Goal: Transaction & Acquisition: Purchase product/service

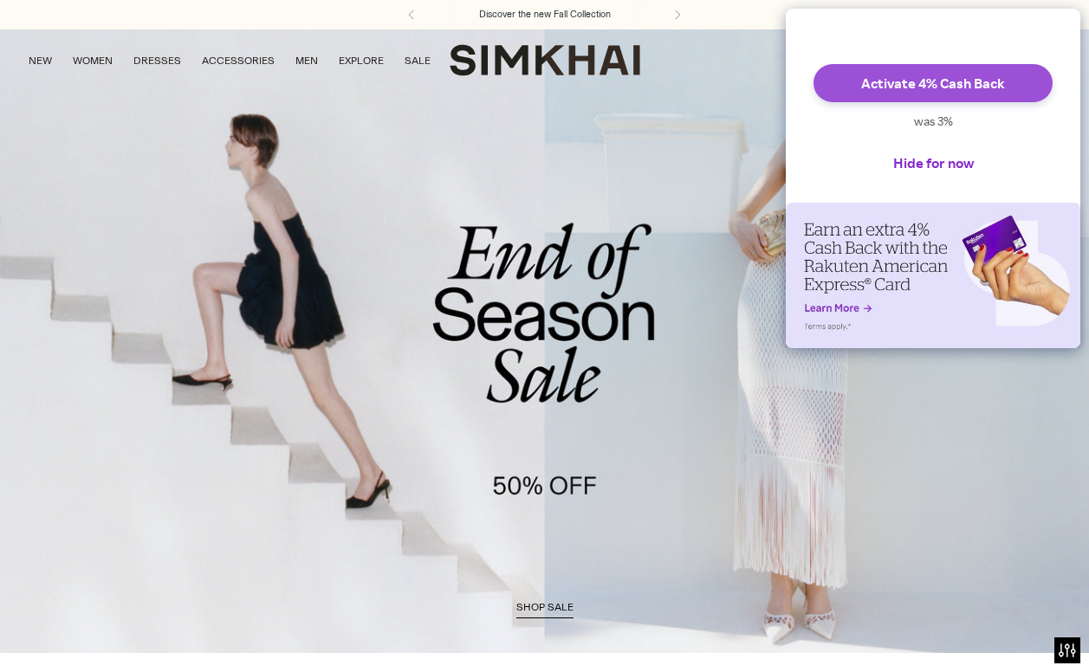
click at [946, 95] on button "Activate 4% Cash Back" at bounding box center [932, 83] width 239 height 38
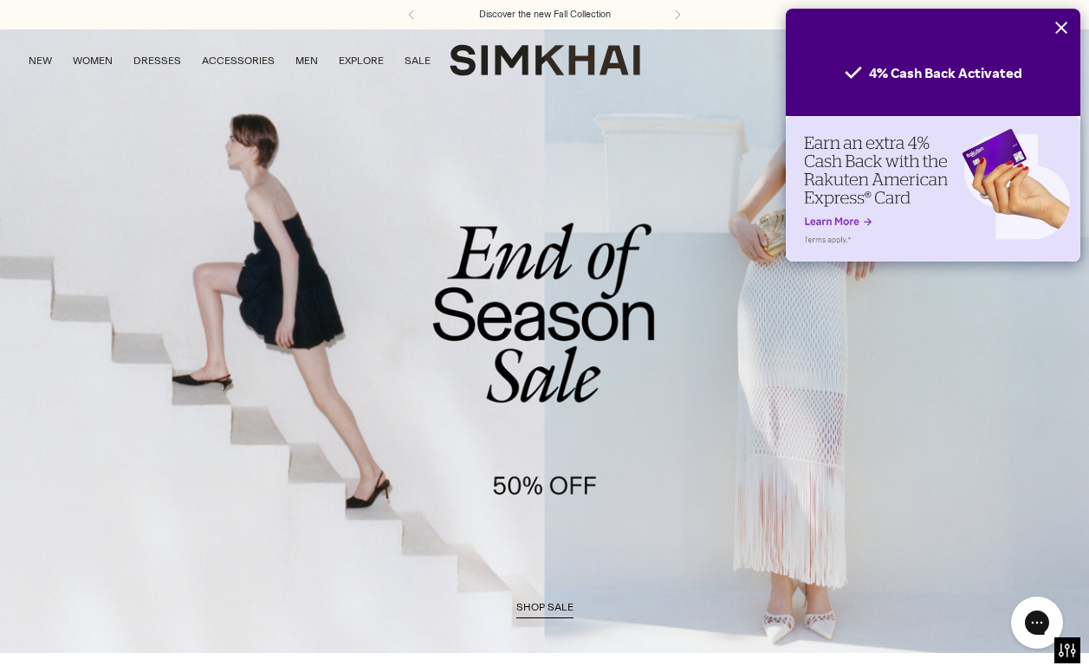
click at [1059, 25] on icon "Close" at bounding box center [1061, 28] width 12 height 12
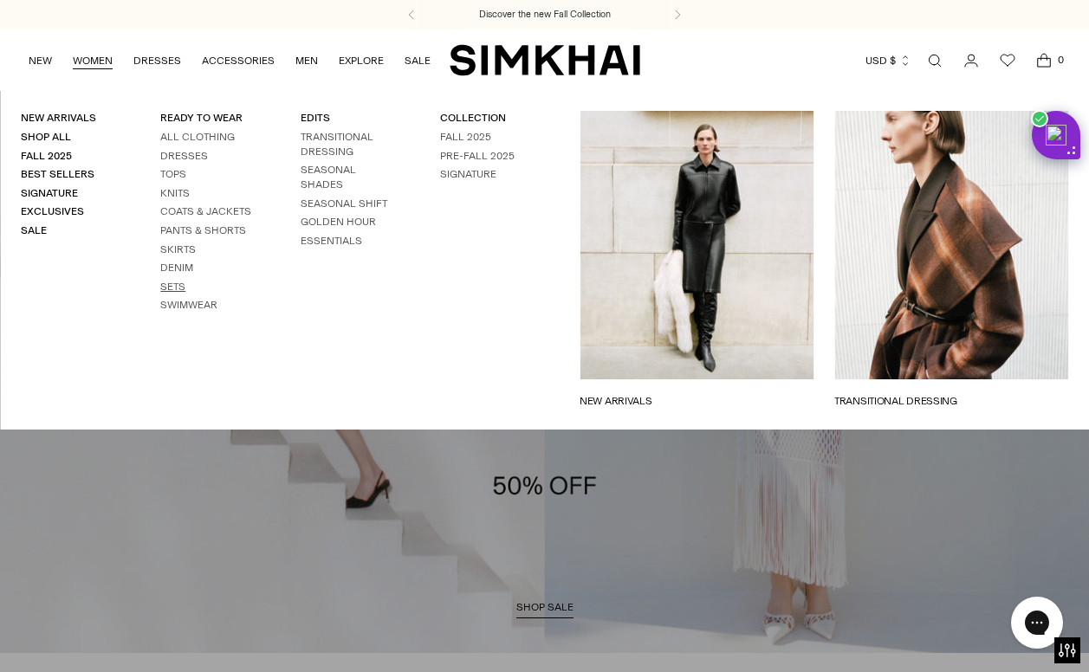
click at [177, 292] on link "Sets" at bounding box center [172, 287] width 25 height 12
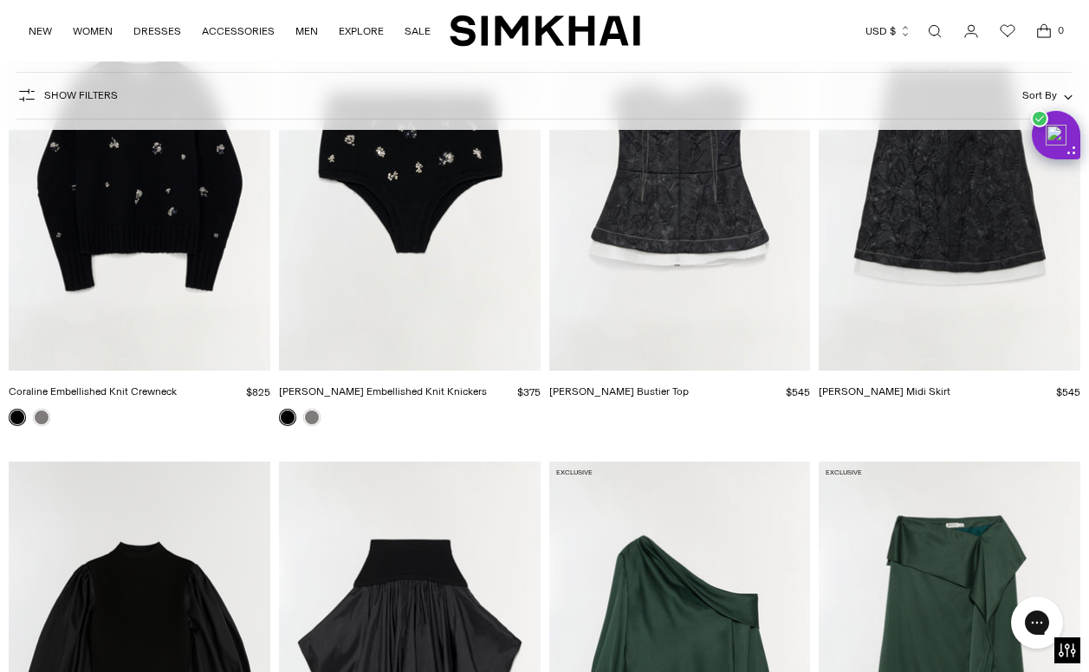
scroll to position [3155, 0]
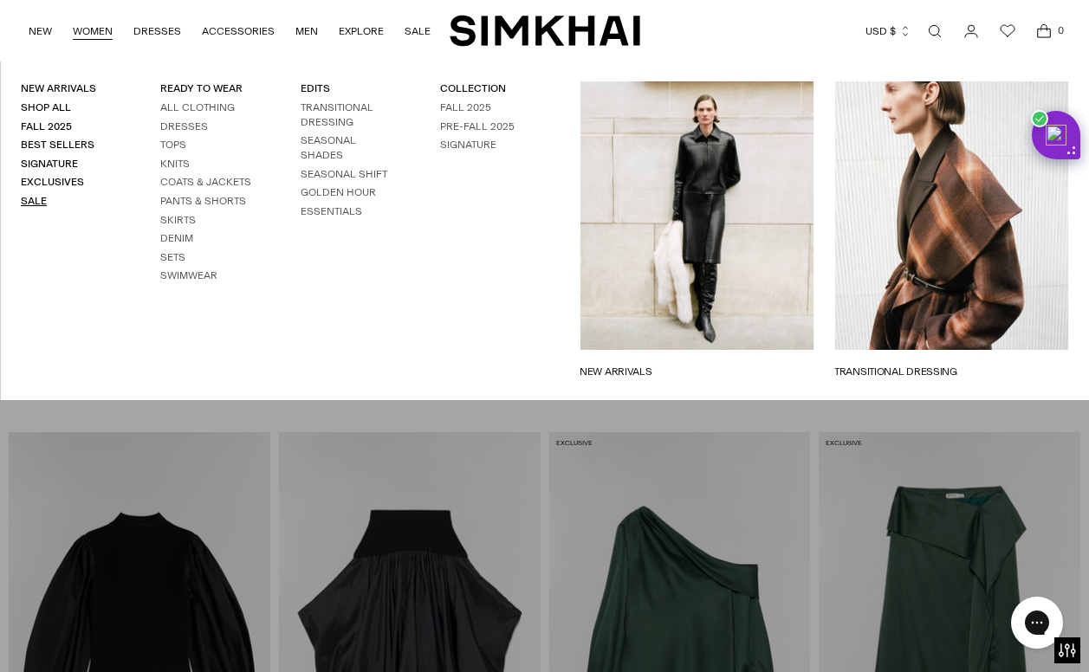
click at [32, 201] on link "Sale" at bounding box center [34, 201] width 26 height 12
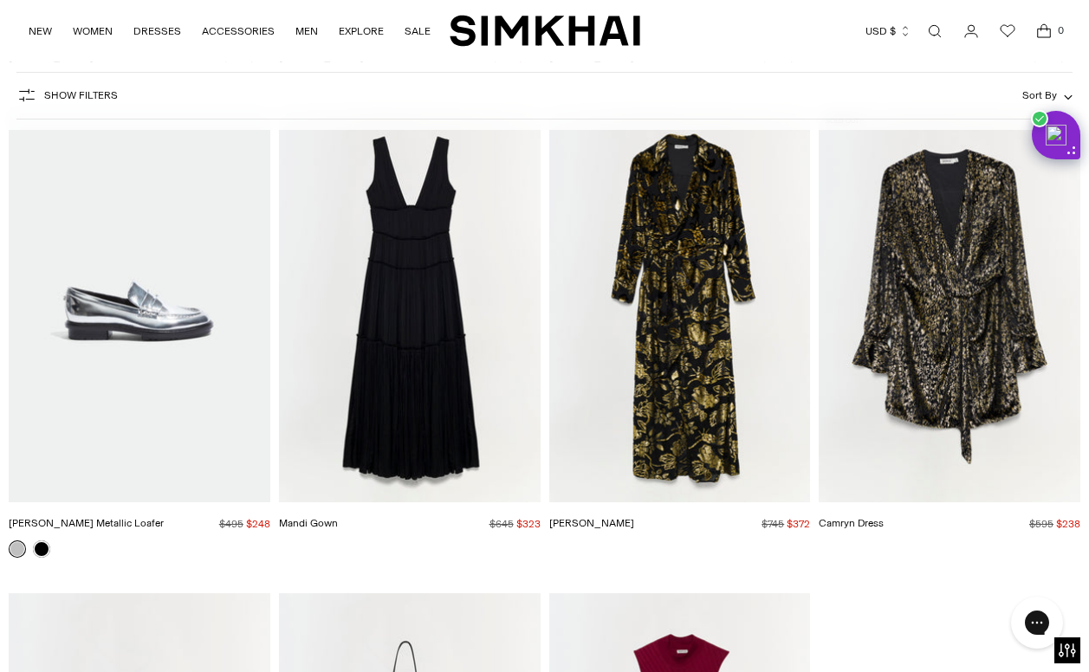
scroll to position [25575, 0]
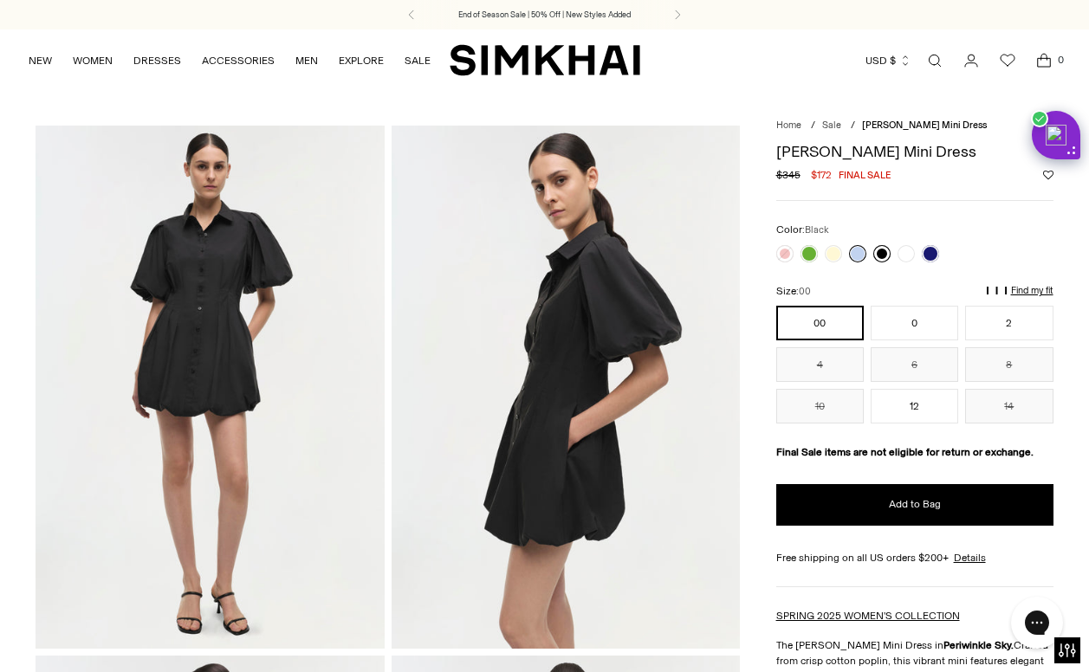
click at [882, 257] on link at bounding box center [881, 253] width 17 height 17
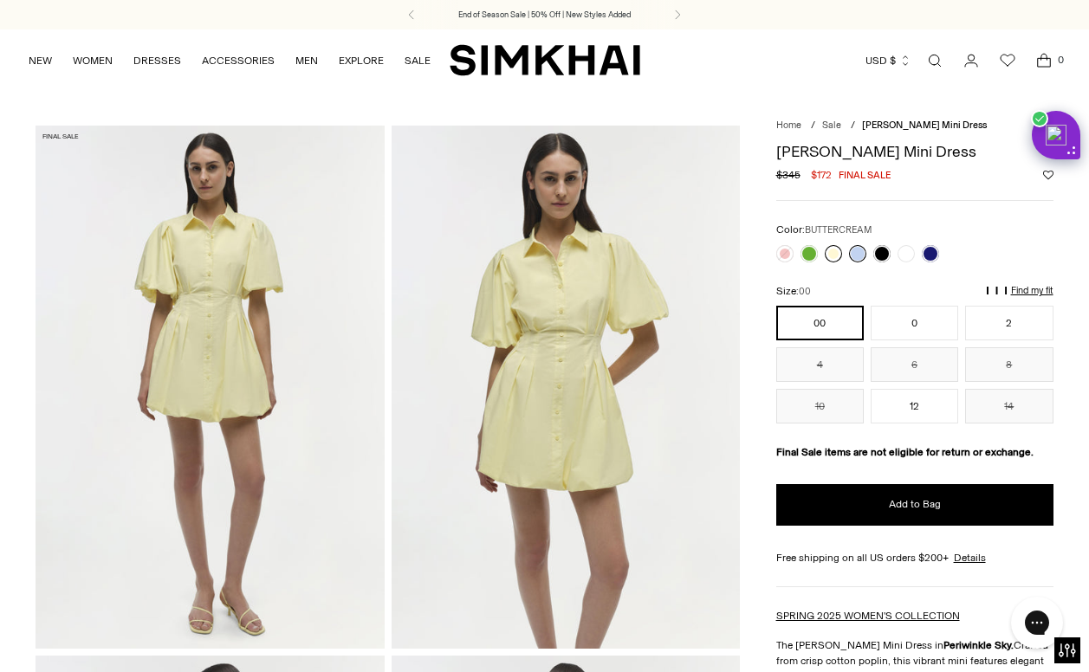
click at [826, 253] on link at bounding box center [833, 253] width 17 height 17
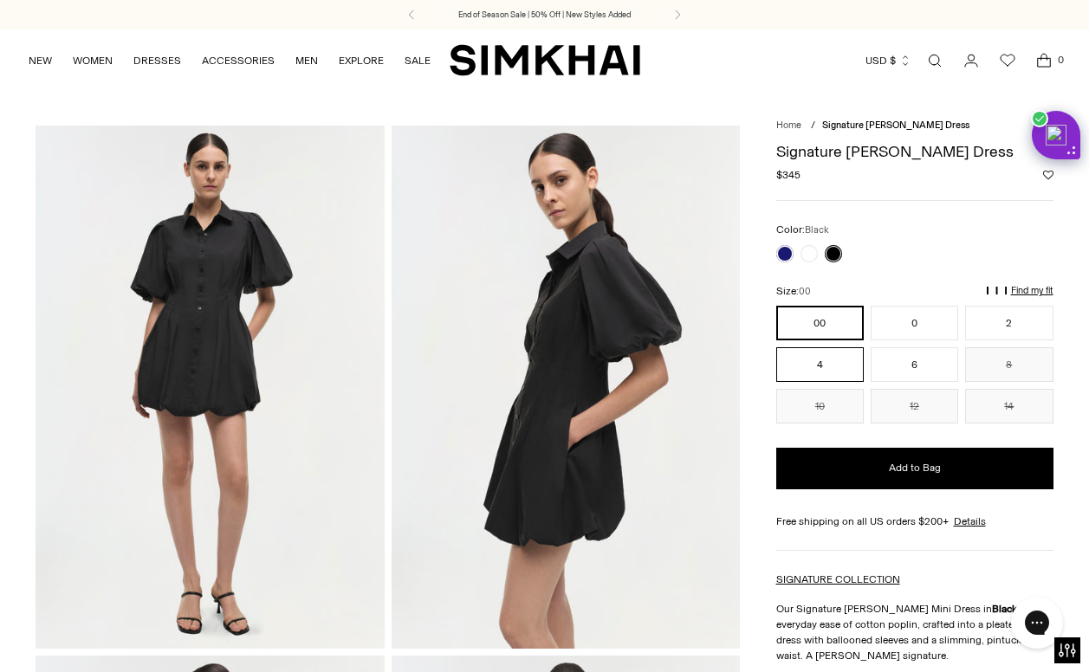
click at [843, 358] on button "4" at bounding box center [819, 364] width 87 height 35
click at [1025, 288] on p "Find my fit" at bounding box center [1032, 291] width 42 height 10
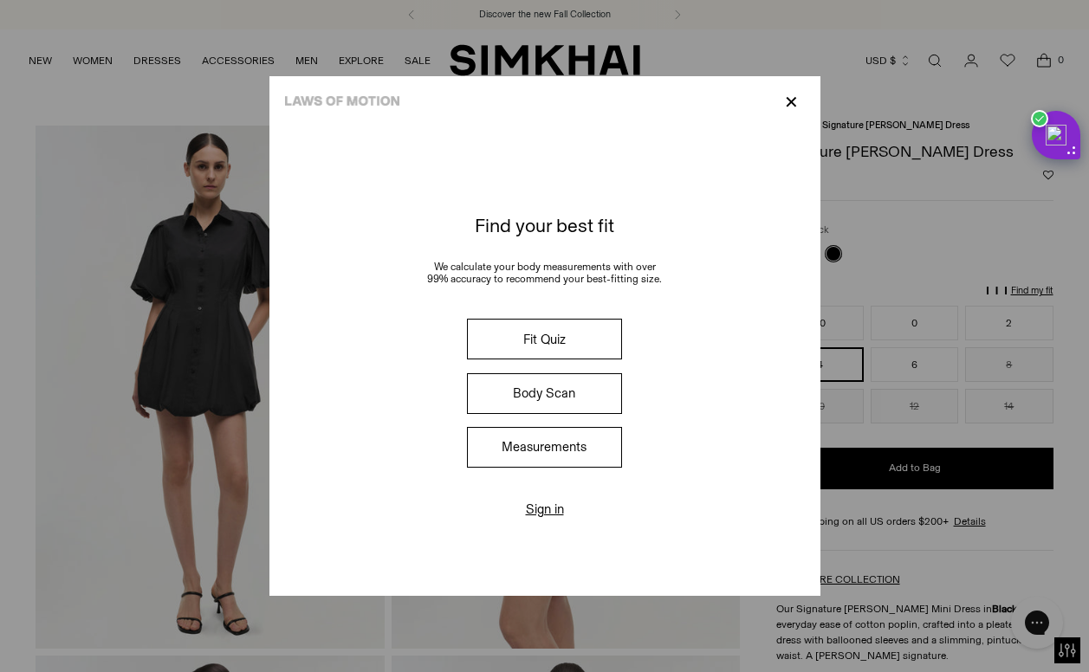
click at [555, 430] on button "Measurements" at bounding box center [544, 447] width 154 height 41
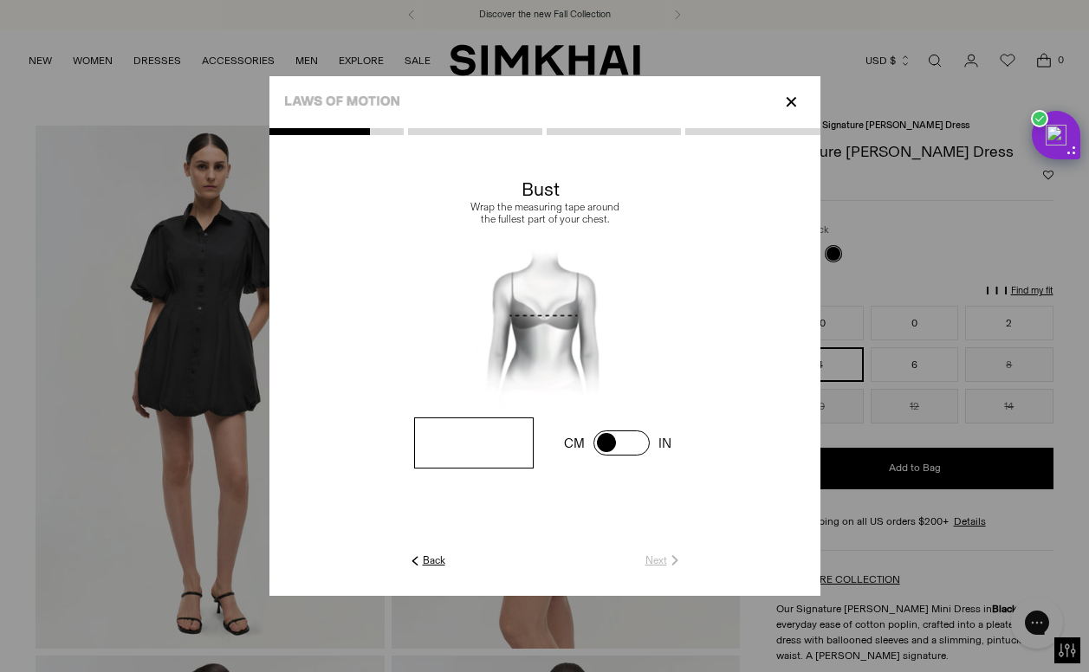
click at [479, 449] on input "number" at bounding box center [473, 442] width 119 height 51
type input "**"
click at [659, 561] on link "Next" at bounding box center [663, 561] width 37 height 16
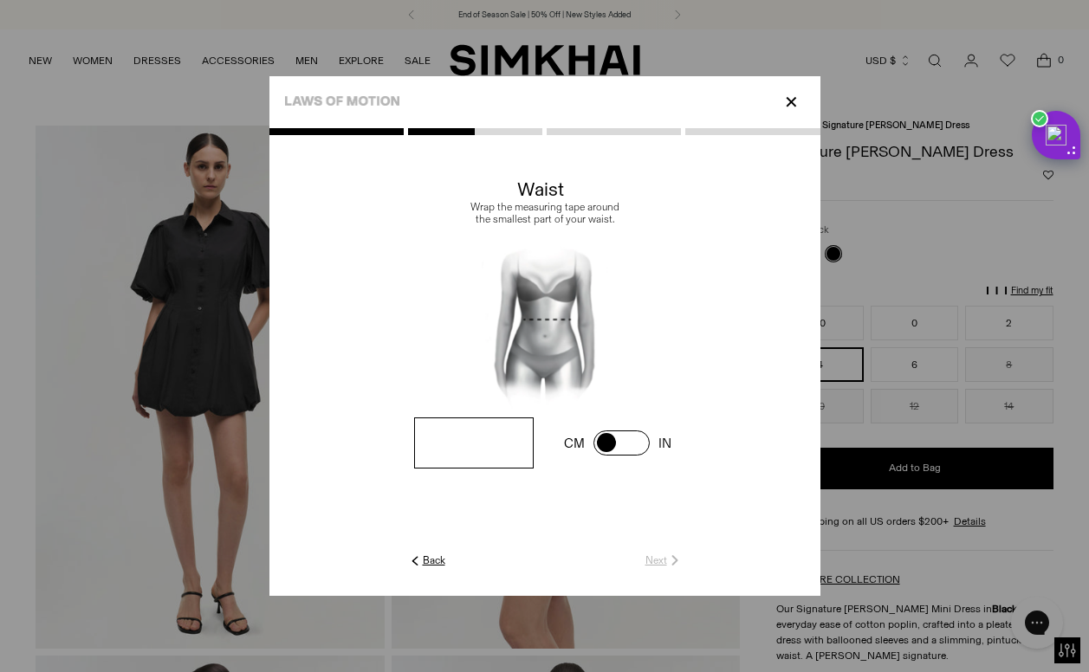
click at [446, 443] on input "number" at bounding box center [473, 442] width 119 height 51
type input "**"
click at [655, 564] on link "Next" at bounding box center [663, 561] width 37 height 16
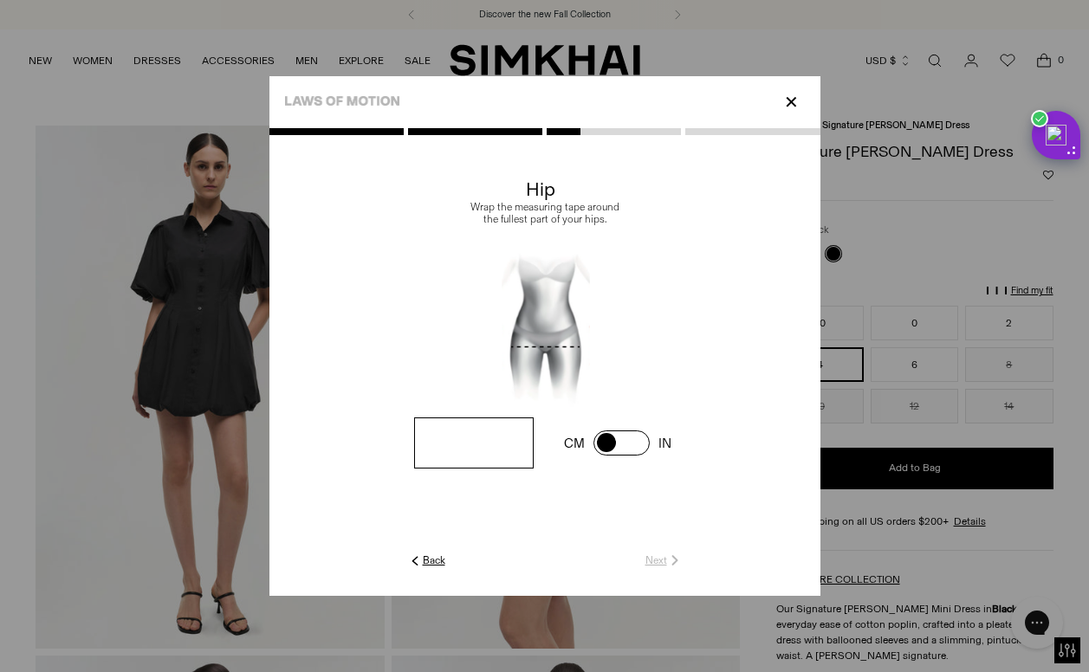
click at [470, 444] on input "number" at bounding box center [473, 442] width 119 height 51
type input "**"
click at [660, 561] on link "Next" at bounding box center [663, 561] width 37 height 16
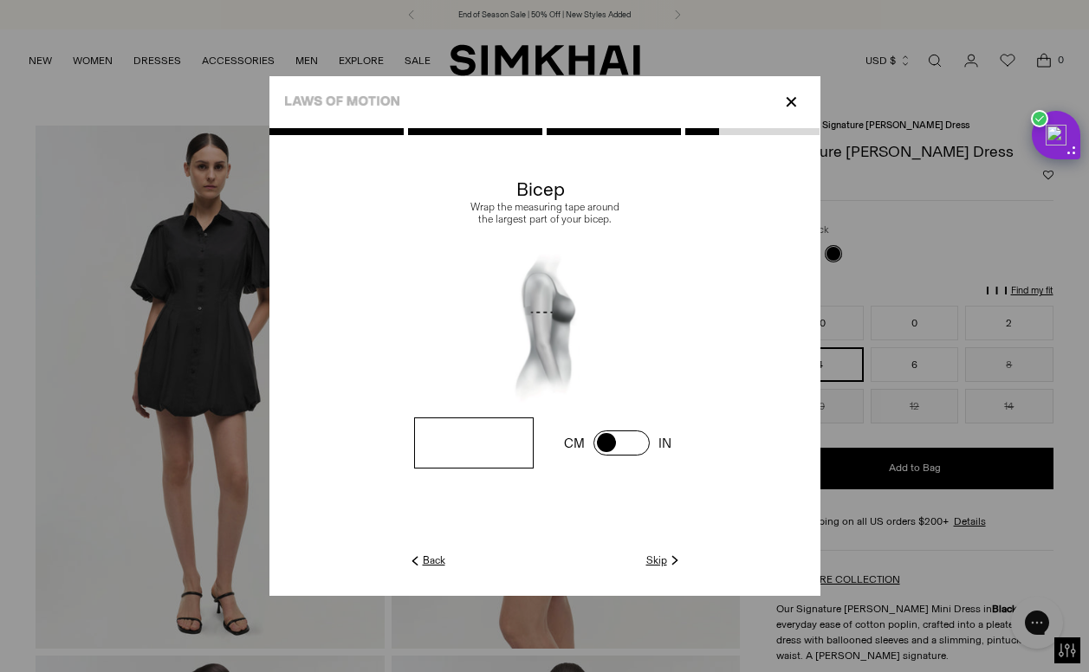
click at [476, 452] on input "number" at bounding box center [473, 442] width 119 height 51
click at [659, 558] on link "Skip" at bounding box center [664, 561] width 36 height 16
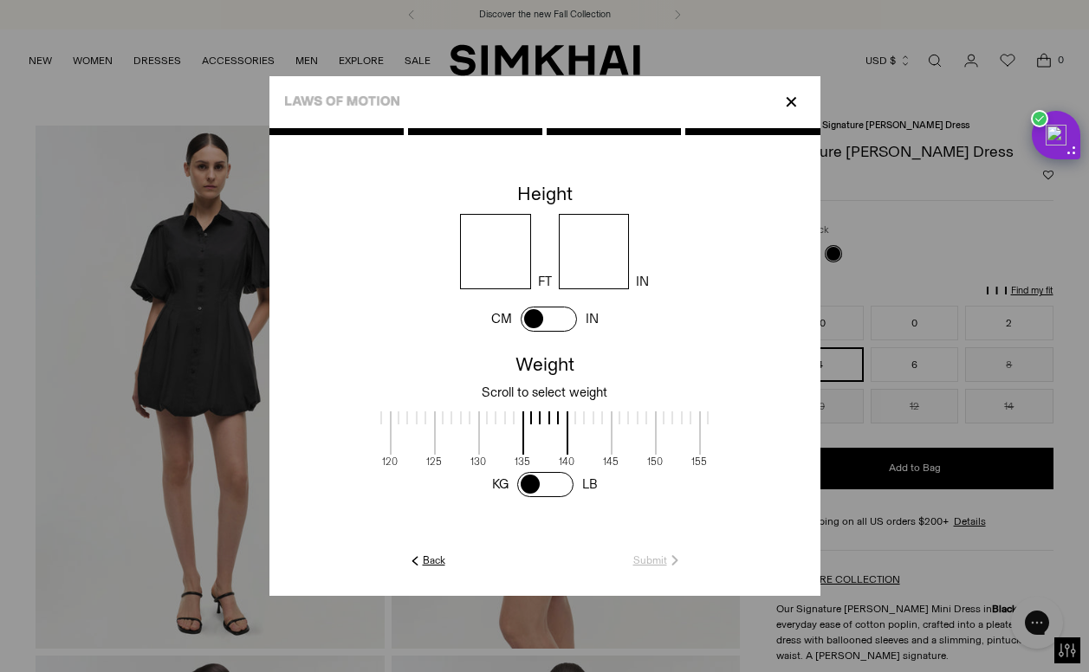
click at [493, 268] on input "number" at bounding box center [495, 251] width 71 height 75
type input "*"
click at [584, 266] on input "number" at bounding box center [594, 251] width 71 height 75
type input "*"
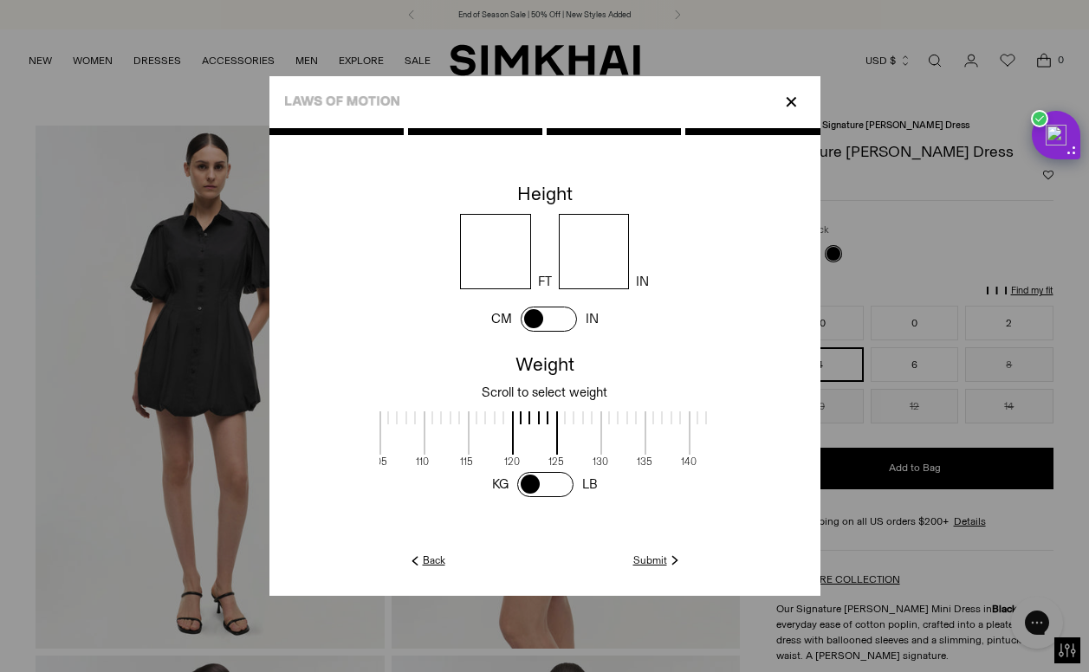
drag, startPoint x: 530, startPoint y: 438, endPoint x: 652, endPoint y: 437, distance: 122.1
click at [652, 437] on span at bounding box center [667, 432] width 46 height 43
click at [645, 563] on link "Submit" at bounding box center [657, 561] width 49 height 16
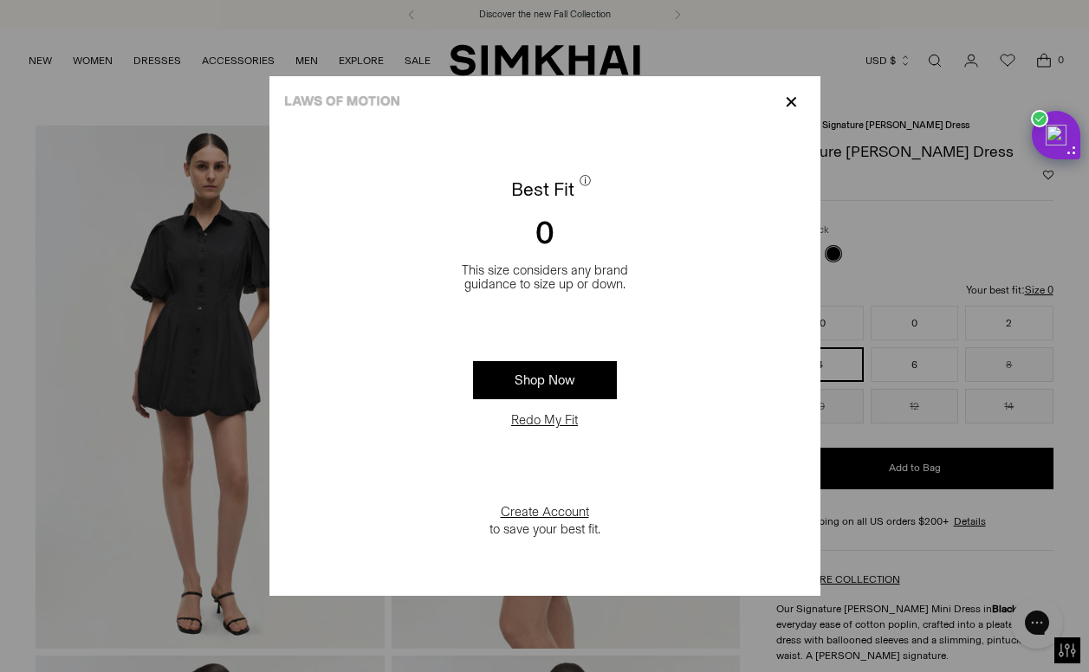
click at [795, 100] on p "✕" at bounding box center [791, 101] width 23 height 29
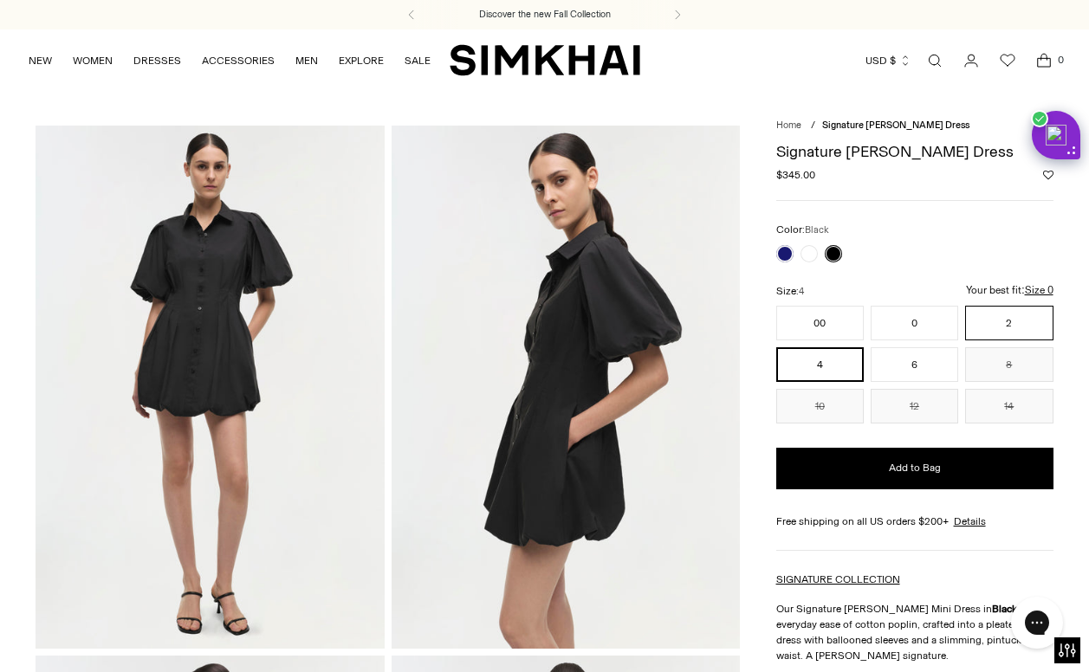
click at [995, 326] on button "2" at bounding box center [1008, 323] width 87 height 35
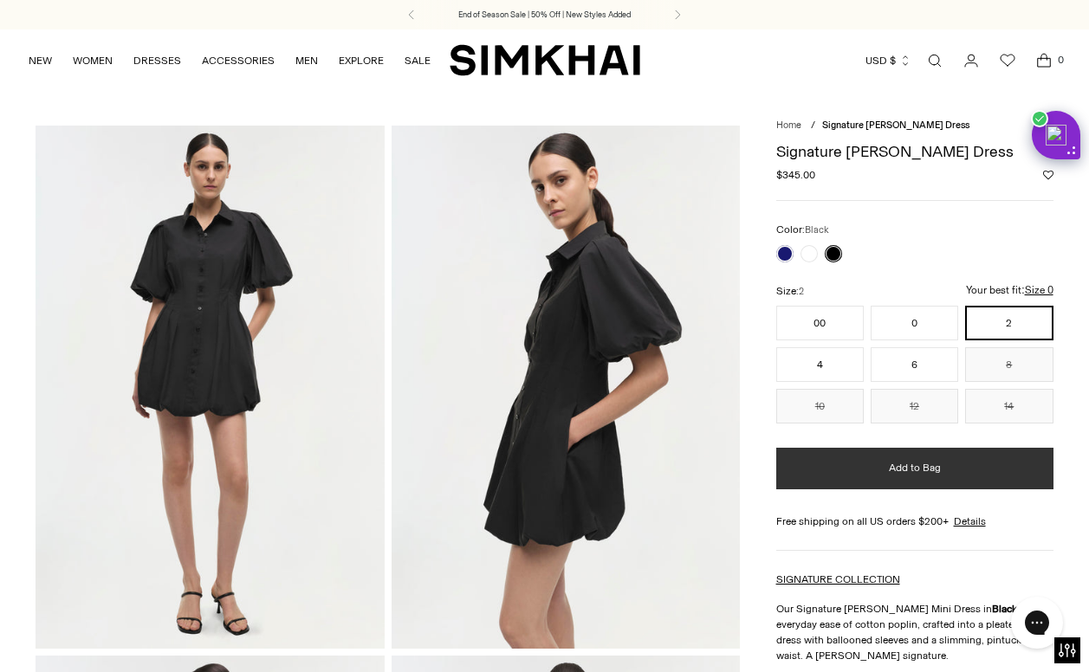
click at [966, 468] on button "Add to Bag" at bounding box center [914, 469] width 277 height 42
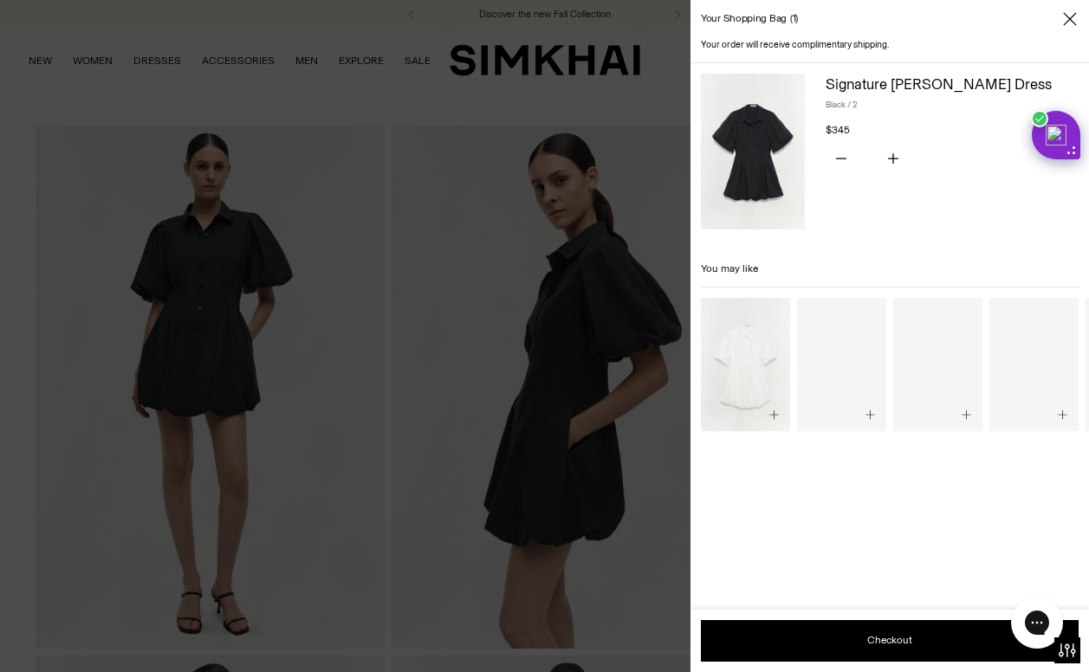
click at [1071, 16] on icon "Close" at bounding box center [1070, 18] width 14 height 17
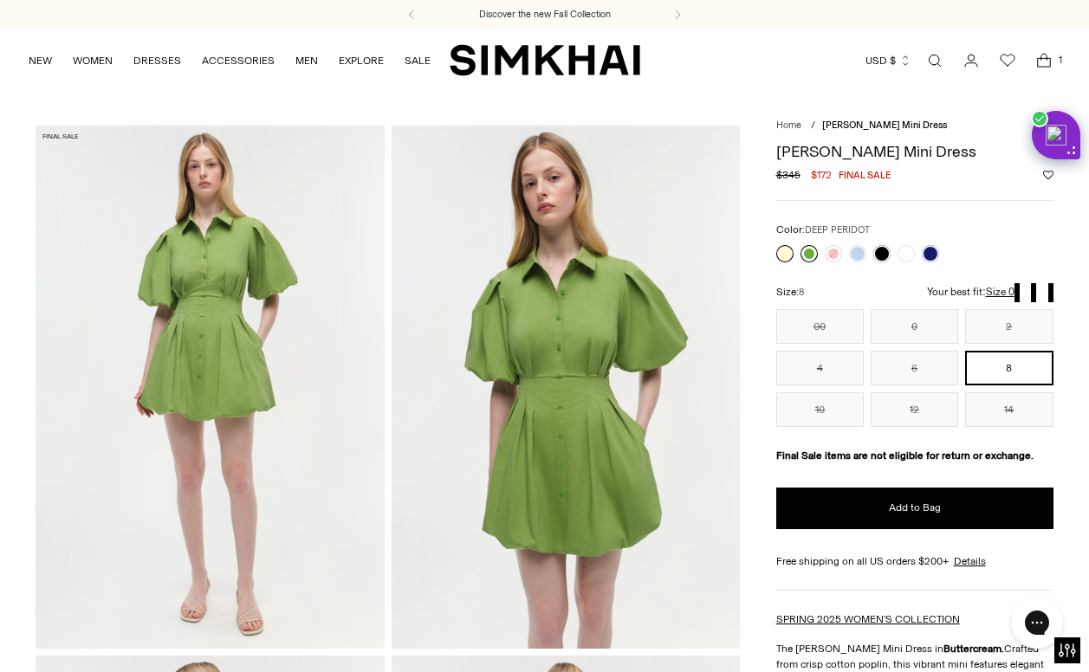
click at [802, 254] on link at bounding box center [808, 253] width 17 height 17
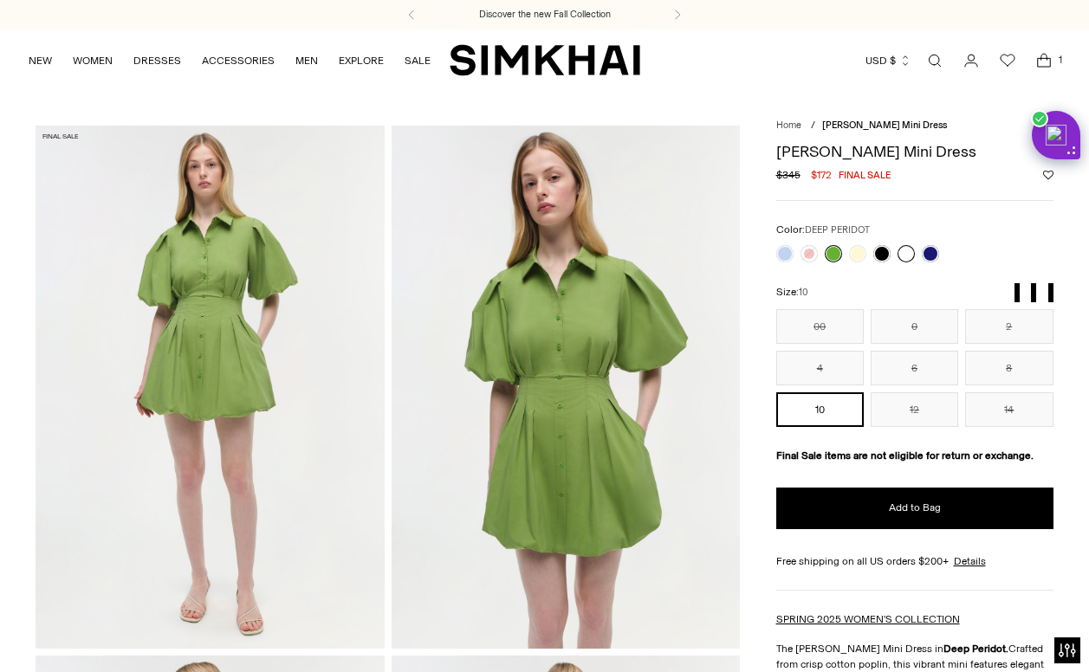
click at [899, 255] on link at bounding box center [905, 253] width 17 height 17
